Goal: Complete application form: Complete application form

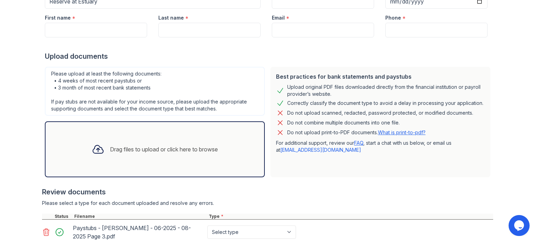
scroll to position [103, 0]
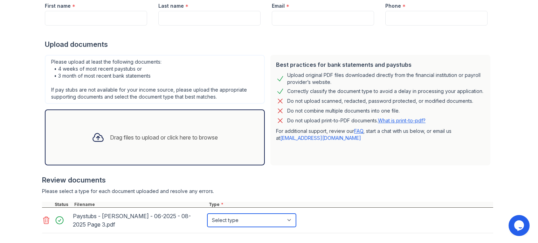
click at [289, 221] on select "Select type Paystub Bank Statement Offer Letter Tax Documents Benefit Award Let…" at bounding box center [251, 220] width 89 height 13
select select "paystub"
click at [207, 214] on select "Select type Paystub Bank Statement Offer Letter Tax Documents Benefit Award Let…" at bounding box center [251, 220] width 89 height 13
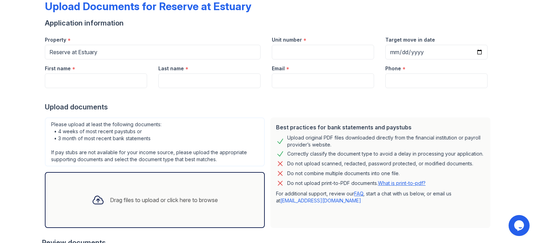
scroll to position [35, 0]
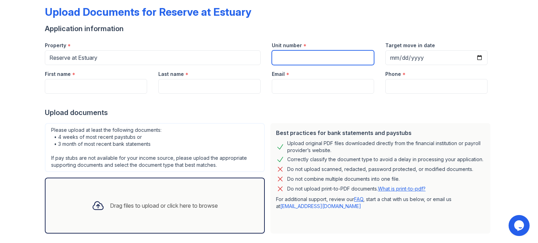
click at [280, 61] on input "Unit number" at bounding box center [323, 57] width 102 height 15
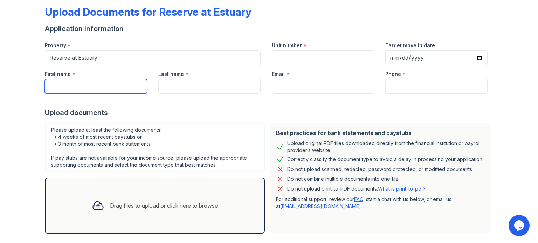
click at [53, 84] on input "First name" at bounding box center [96, 86] width 102 height 15
type input "s"
type input "SEUNG"
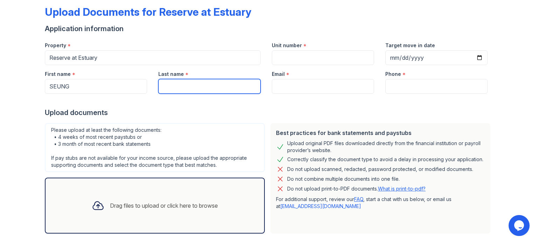
click at [173, 87] on input "Last name" at bounding box center [209, 86] width 102 height 15
type input "KIM"
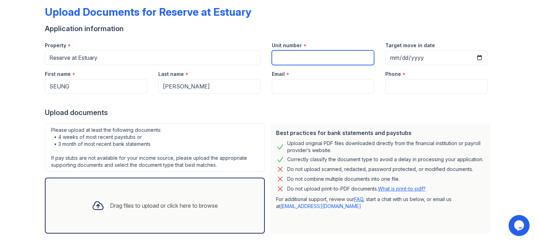
click at [287, 56] on input "Unit number" at bounding box center [323, 57] width 102 height 15
type input "4518"
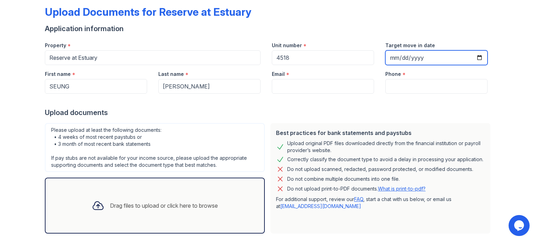
click at [475, 55] on input "Target move in date" at bounding box center [436, 57] width 102 height 15
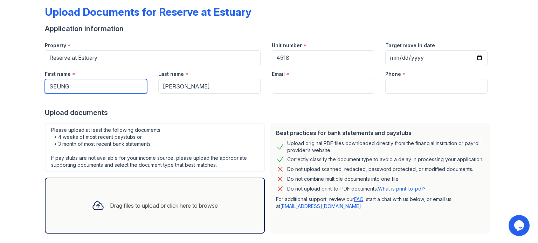
click at [90, 86] on input "SEUNG" at bounding box center [96, 86] width 102 height 15
type input "SEUNG HYUN"
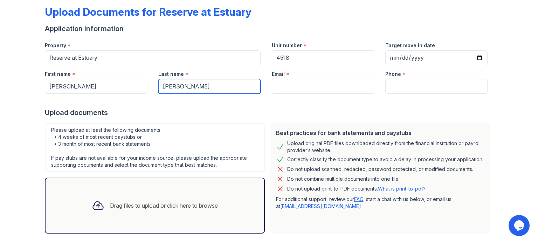
click at [176, 88] on input "KIM" at bounding box center [209, 86] width 102 height 15
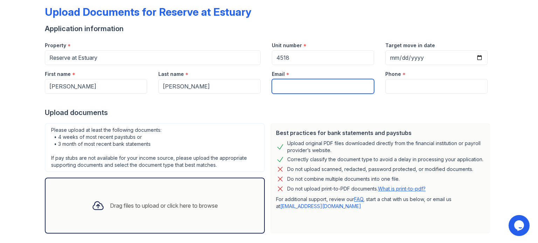
click at [277, 87] on input "Email" at bounding box center [323, 86] width 102 height 15
type input "ASHKIM94@GMAIL.COM"
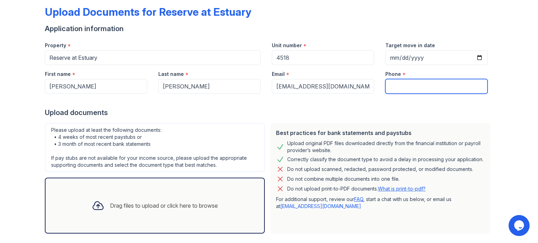
click at [389, 89] on input "Phone" at bounding box center [436, 86] width 102 height 15
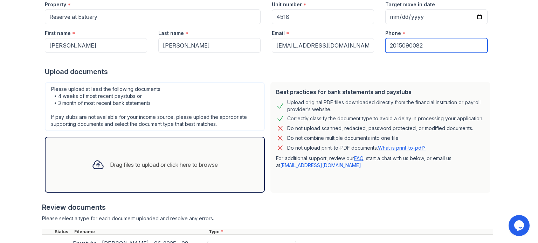
scroll to position [140, 0]
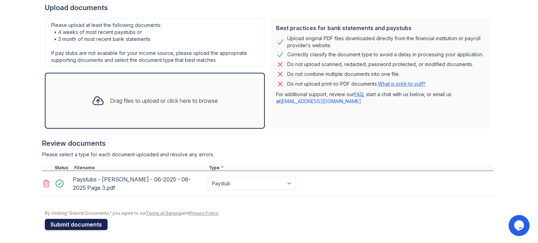
type input "2015090082"
click at [81, 224] on button "Submit documents" at bounding box center [76, 224] width 63 height 11
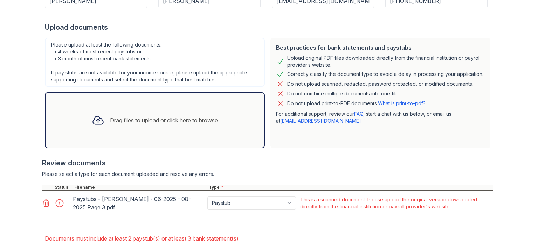
click at [44, 203] on icon at bounding box center [46, 203] width 6 height 7
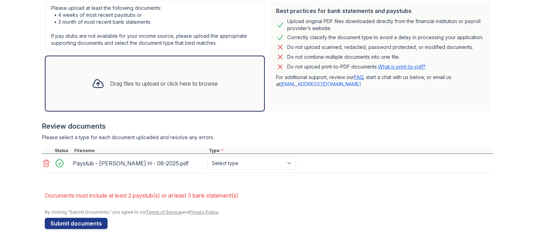
scroll to position [176, 0]
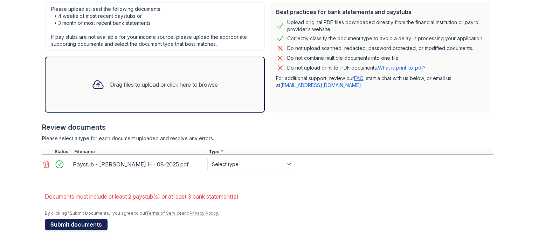
click at [74, 226] on button "Submit documents" at bounding box center [76, 224] width 63 height 11
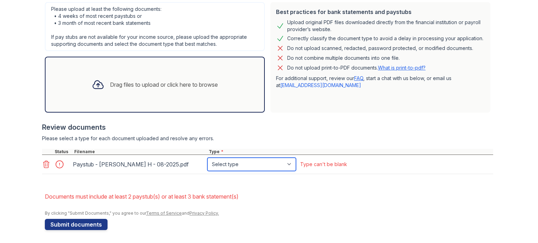
click at [290, 164] on select "Select type Paystub Bank Statement Offer Letter Tax Documents Benefit Award Let…" at bounding box center [251, 164] width 89 height 13
select select "paystub"
click at [207, 158] on select "Select type Paystub Bank Statement Offer Letter Tax Documents Benefit Award Let…" at bounding box center [251, 164] width 89 height 13
click at [42, 164] on icon at bounding box center [46, 164] width 8 height 8
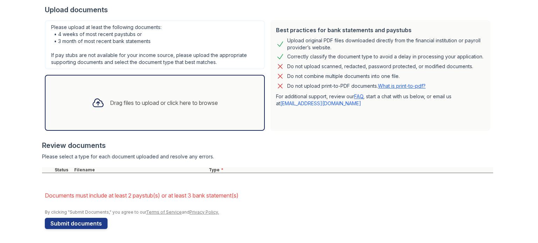
scroll to position [157, 0]
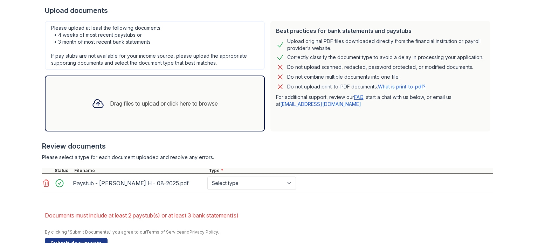
click at [136, 183] on div "Paystub - Kim, Seung H - 08-2025.pdf" at bounding box center [139, 183] width 132 height 11
click at [46, 184] on icon at bounding box center [46, 183] width 8 height 8
click at [290, 184] on select "Select type Paystub Bank Statement Offer Letter Tax Documents Benefit Award Let…" at bounding box center [251, 183] width 89 height 13
select select "paystub"
click at [207, 177] on select "Select type Paystub Bank Statement Offer Letter Tax Documents Benefit Award Let…" at bounding box center [251, 183] width 89 height 13
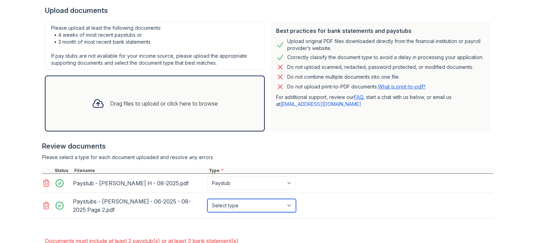
click at [288, 205] on select "Select type Paystub Bank Statement Offer Letter Tax Documents Benefit Award Let…" at bounding box center [251, 205] width 89 height 13
select select "paystub"
click at [207, 199] on select "Select type Paystub Bank Statement Offer Letter Tax Documents Benefit Award Let…" at bounding box center [251, 205] width 89 height 13
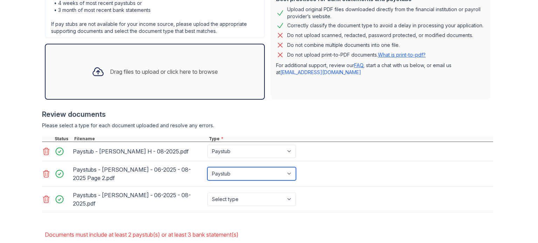
scroll to position [227, 0]
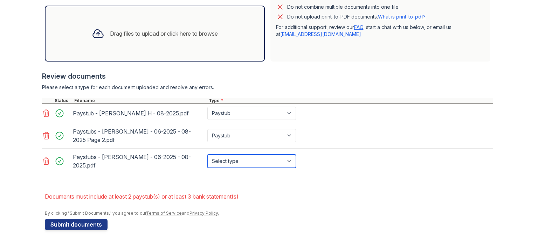
click at [286, 160] on select "Select type Paystub Bank Statement Offer Letter Tax Documents Benefit Award Let…" at bounding box center [251, 161] width 89 height 13
select select "paystub"
click at [207, 155] on select "Select type Paystub Bank Statement Offer Letter Tax Documents Benefit Award Let…" at bounding box center [251, 161] width 89 height 13
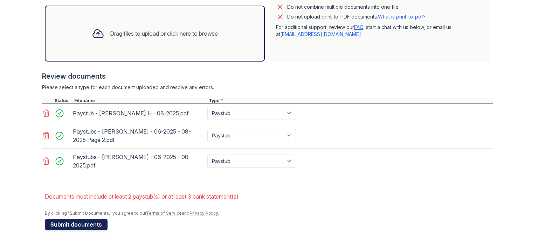
click at [73, 225] on button "Submit documents" at bounding box center [76, 224] width 63 height 11
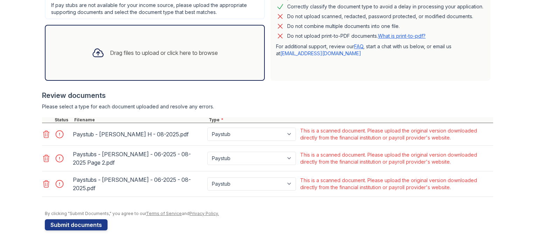
scroll to position [208, 0]
click at [286, 183] on select "Paystub Bank Statement Offer Letter Tax Documents Benefit Award Letter Investme…" at bounding box center [251, 183] width 89 height 13
click at [43, 184] on icon at bounding box center [46, 183] width 6 height 7
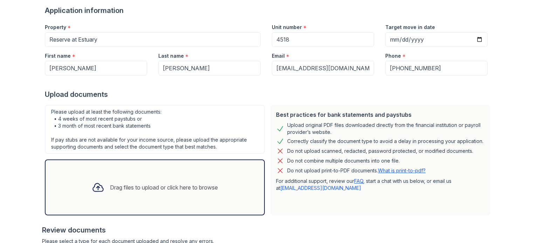
scroll to position [182, 0]
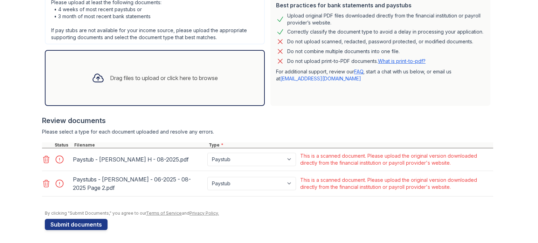
click at [43, 180] on icon at bounding box center [46, 183] width 6 height 7
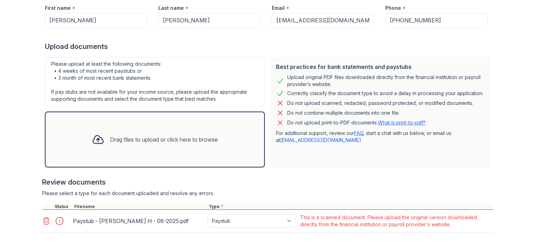
scroll to position [122, 0]
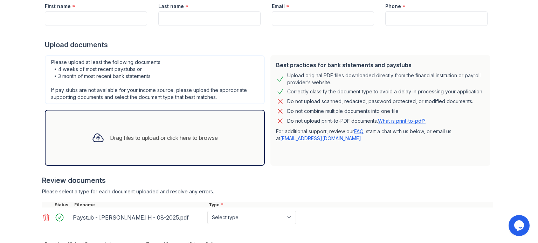
scroll to position [132, 0]
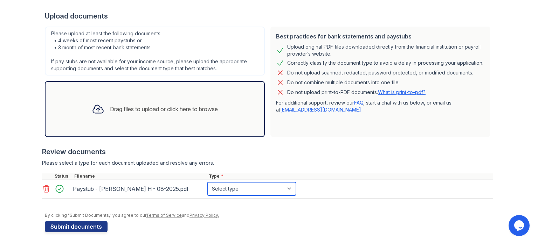
click at [289, 189] on select "Select type Paystub Bank Statement Offer Letter Tax Documents Benefit Award Let…" at bounding box center [251, 188] width 89 height 13
select select "paystub"
click at [207, 182] on select "Select type Paystub Bank Statement Offer Letter Tax Documents Benefit Award Let…" at bounding box center [251, 188] width 89 height 13
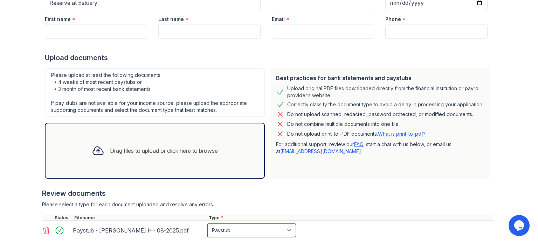
scroll to position [29, 0]
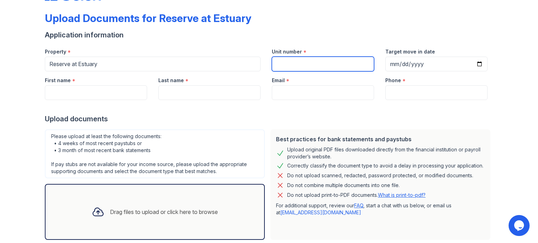
click at [280, 62] on input "Unit number" at bounding box center [323, 64] width 102 height 15
type input "4518"
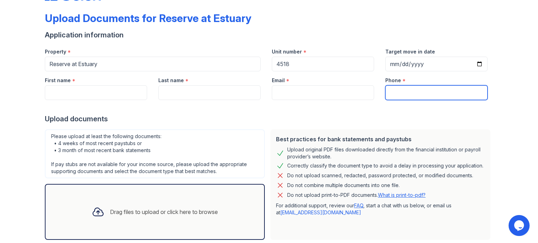
click at [393, 94] on input "Phone" at bounding box center [436, 92] width 102 height 15
type input "2015090082"
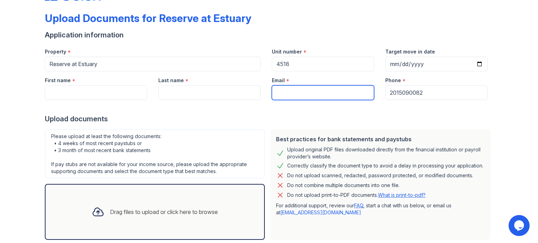
click at [288, 98] on input "Email" at bounding box center [323, 92] width 102 height 15
type input "ASHKIM94@GMAIL.COM"
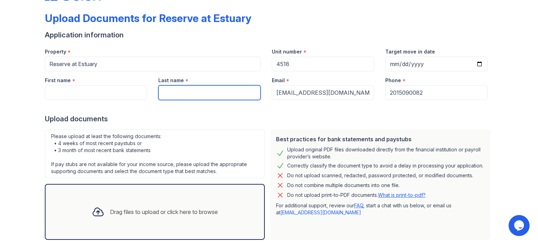
click at [172, 89] on input "Last name" at bounding box center [209, 92] width 102 height 15
type input "KIM"
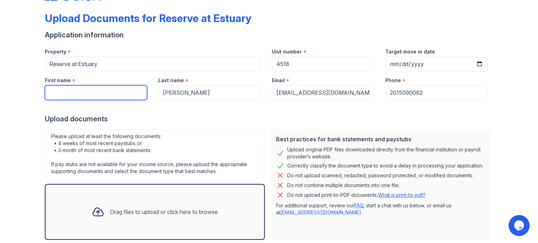
click at [64, 93] on input "First name" at bounding box center [96, 92] width 102 height 15
type input "SEUNG HYUN"
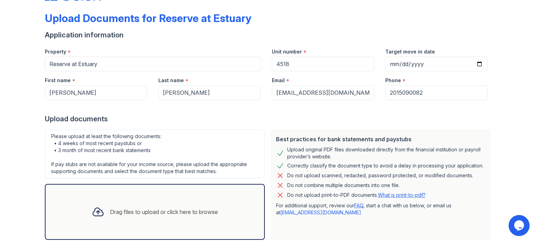
click at [237, 125] on form "Application information Property * Reserve at Estuary Unit number * 4518 Target…" at bounding box center [269, 182] width 448 height 305
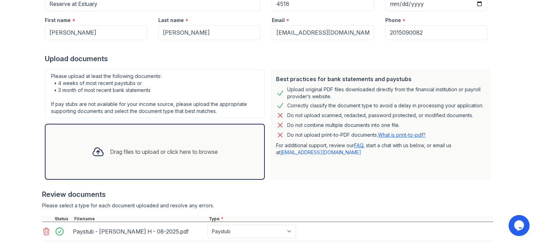
scroll to position [134, 0]
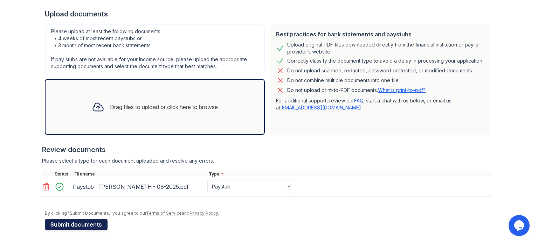
click at [81, 225] on button "Submit documents" at bounding box center [76, 224] width 63 height 11
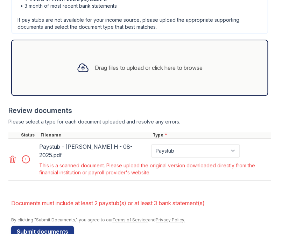
scroll to position [322, 0]
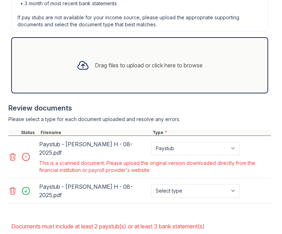
click at [13, 152] on icon at bounding box center [12, 156] width 8 height 8
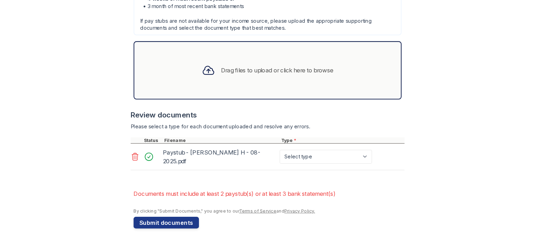
scroll to position [305, 0]
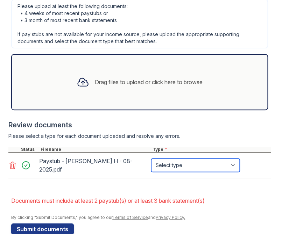
click at [238, 158] on select "Select type Paystub Bank Statement Offer Letter Tax Documents Benefit Award Let…" at bounding box center [195, 164] width 89 height 13
select select "paystub"
click at [151, 158] on select "Select type Paystub Bank Statement Offer Letter Tax Documents Benefit Award Let…" at bounding box center [195, 164] width 89 height 13
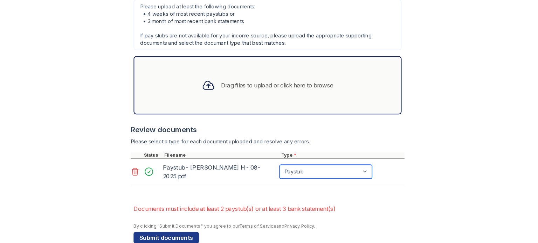
scroll to position [176, 0]
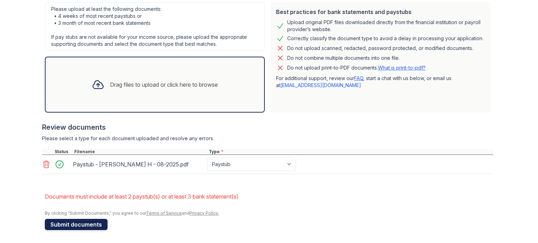
click at [86, 224] on button "Submit documents" at bounding box center [76, 224] width 63 height 11
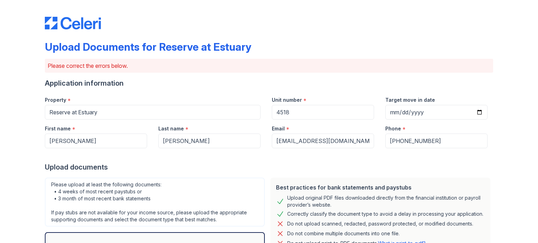
scroll to position [179, 0]
